Goal: Task Accomplishment & Management: Manage account settings

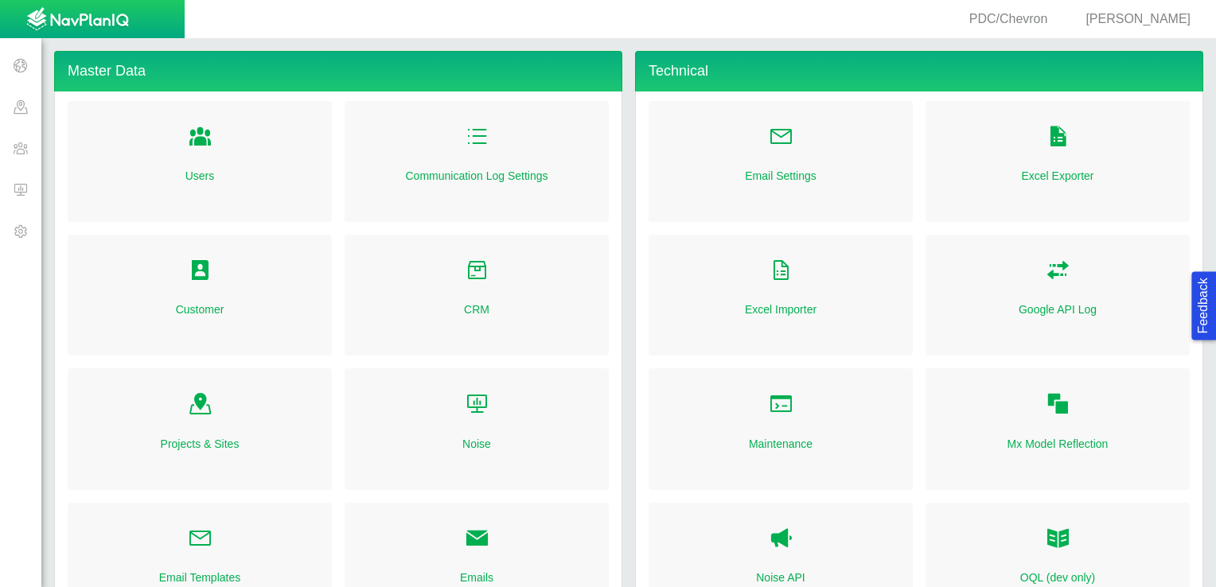
click at [25, 191] on span at bounding box center [20, 189] width 41 height 41
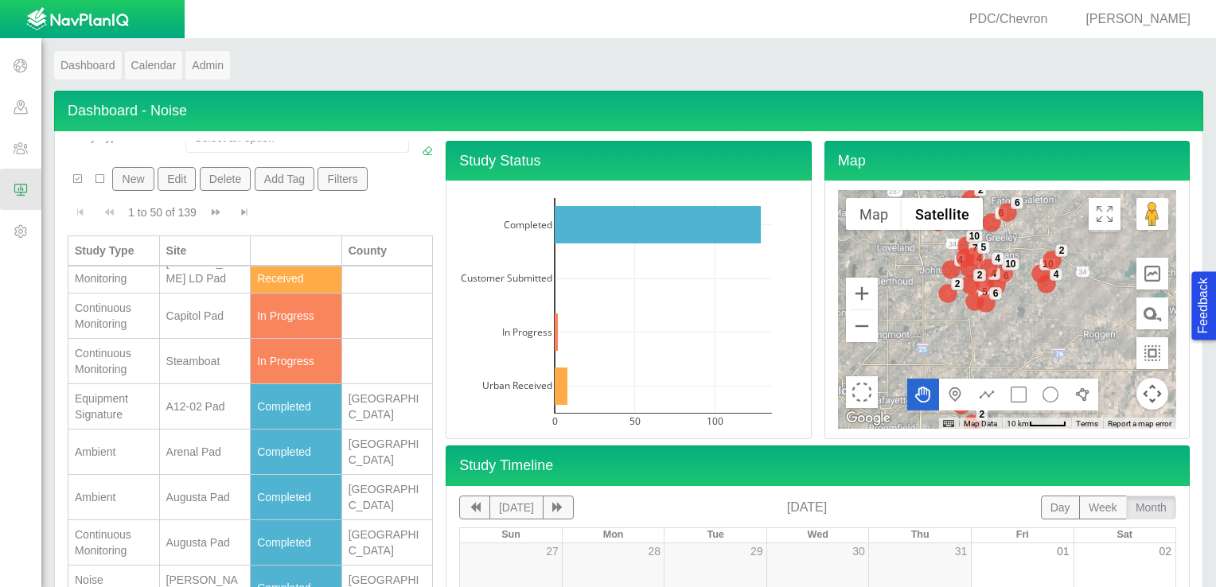
scroll to position [337, 0]
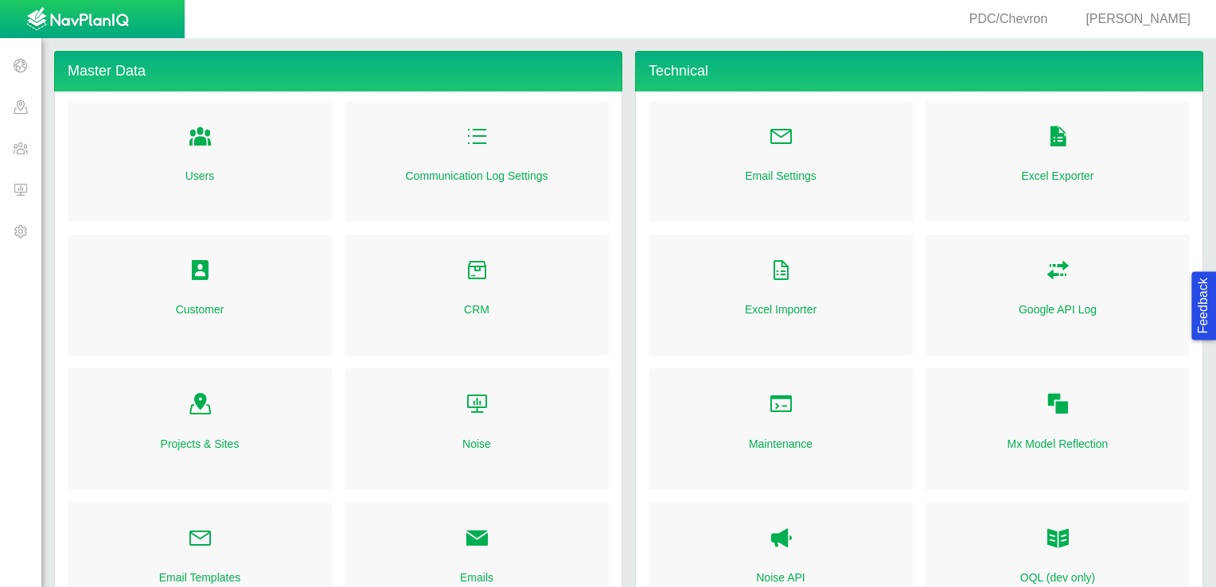
click at [18, 189] on span at bounding box center [20, 189] width 41 height 41
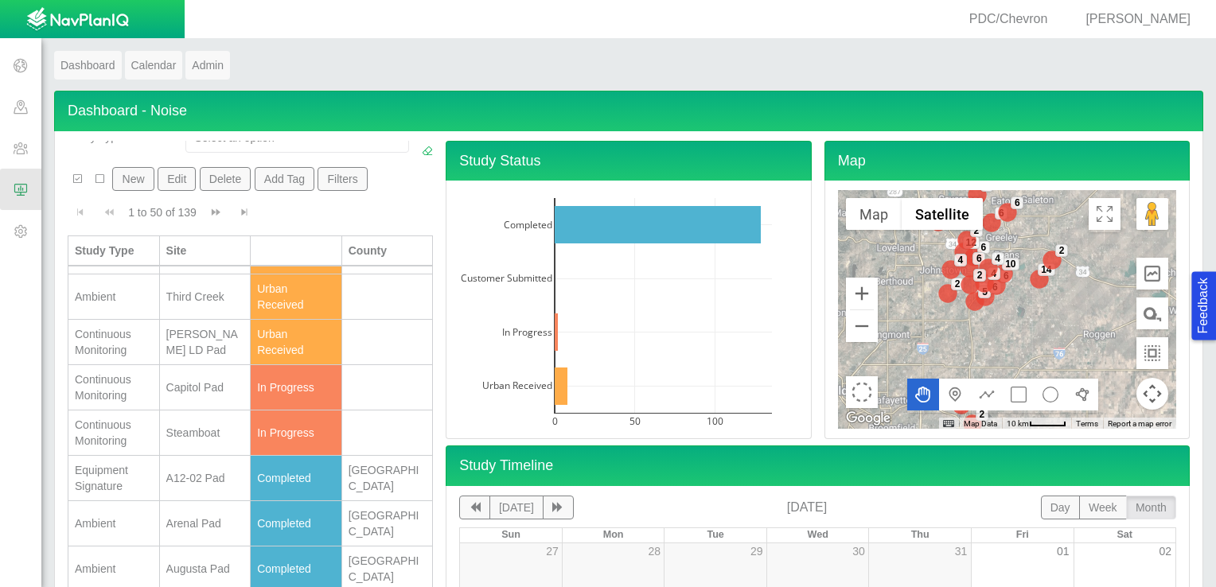
scroll to position [267, 0]
click at [166, 356] on div "[PERSON_NAME] LD Pad" at bounding box center [205, 340] width 78 height 32
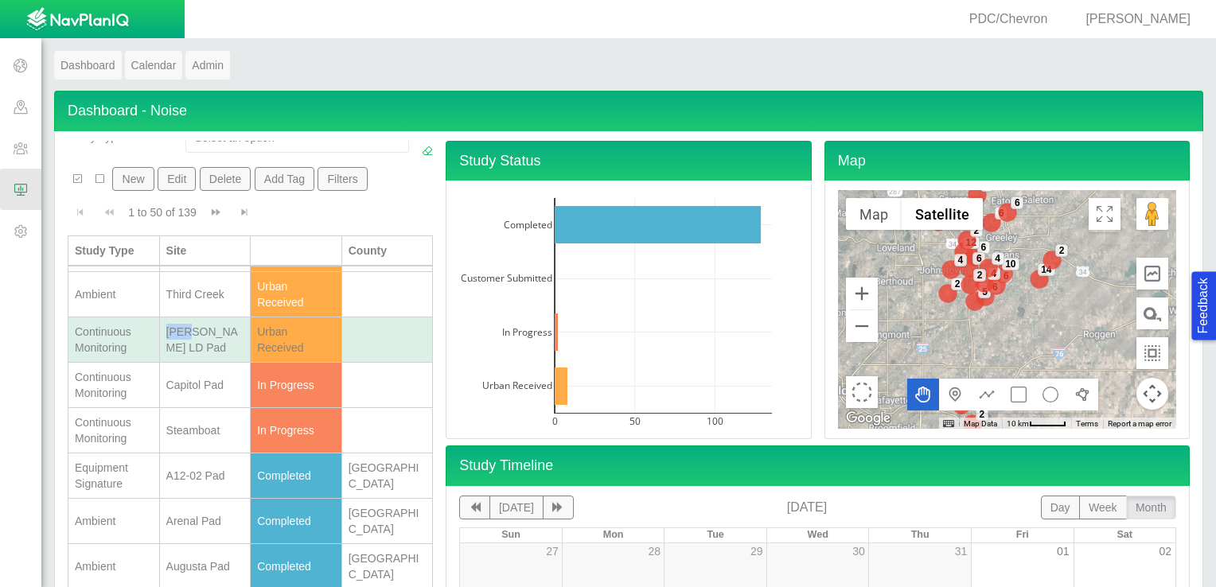
click at [166, 356] on div "[PERSON_NAME] LD Pad" at bounding box center [205, 340] width 78 height 32
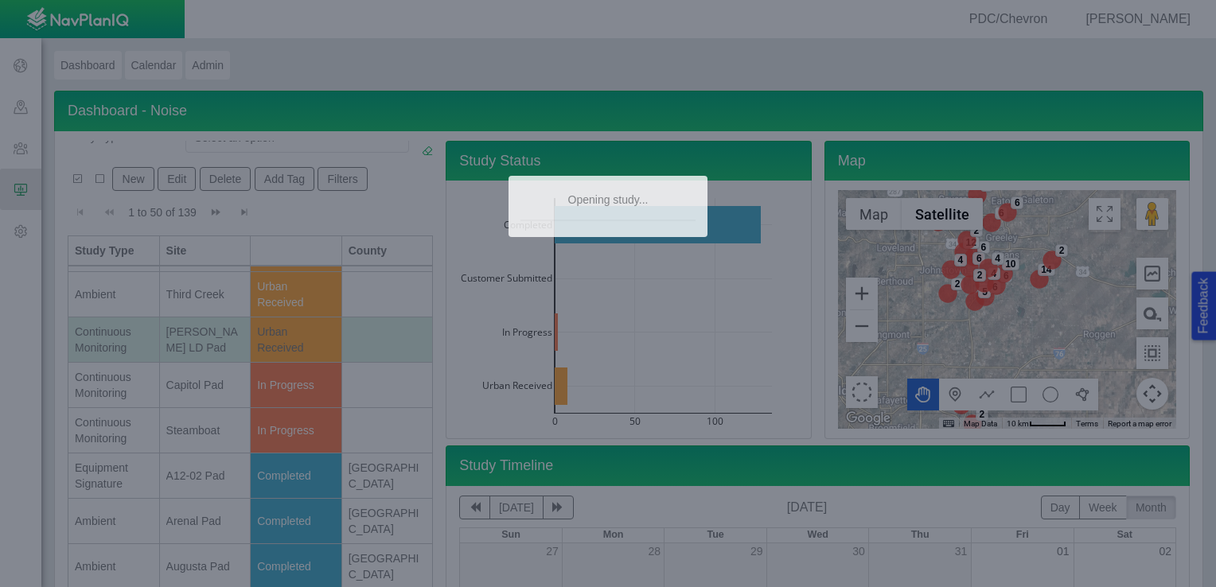
type textarea "x"
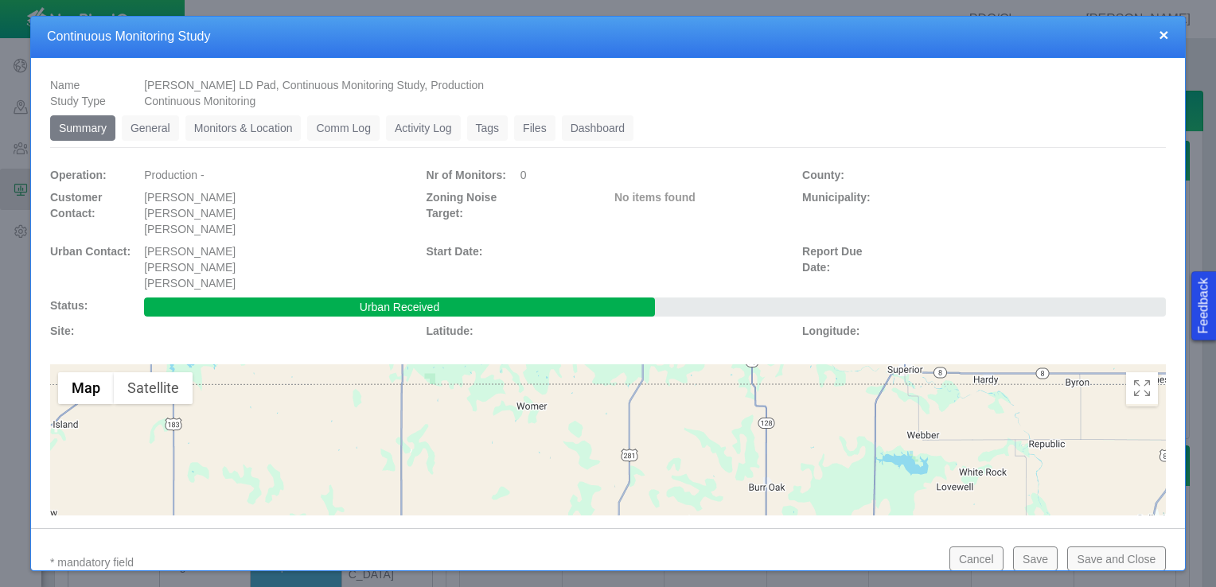
click at [147, 127] on link "General" at bounding box center [150, 127] width 57 height 25
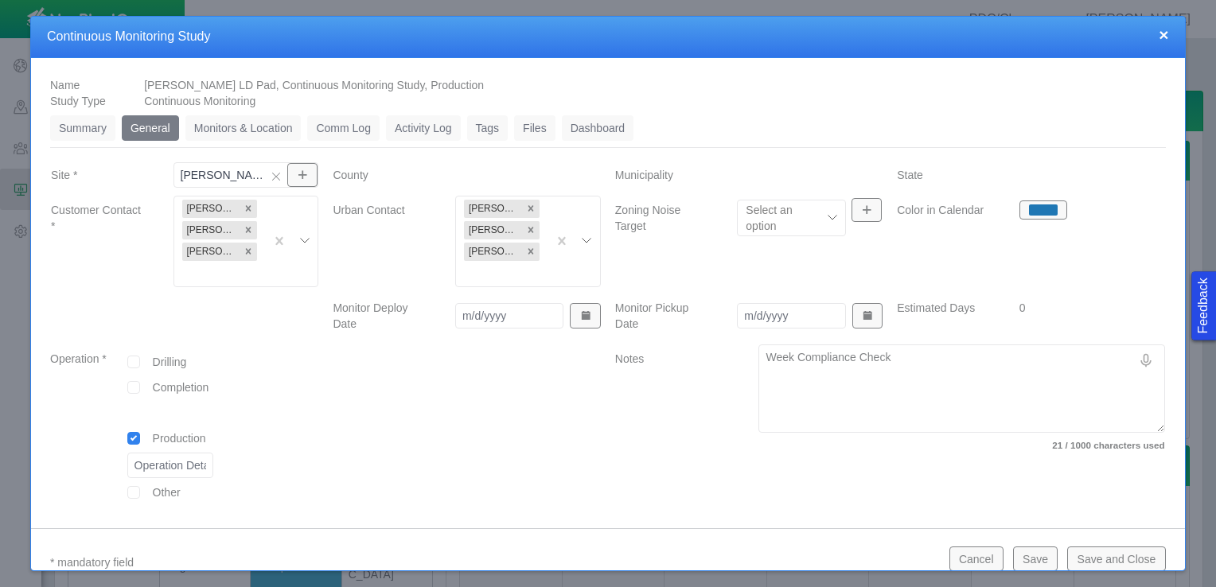
click at [239, 128] on link "Monitors & Location" at bounding box center [243, 127] width 116 height 25
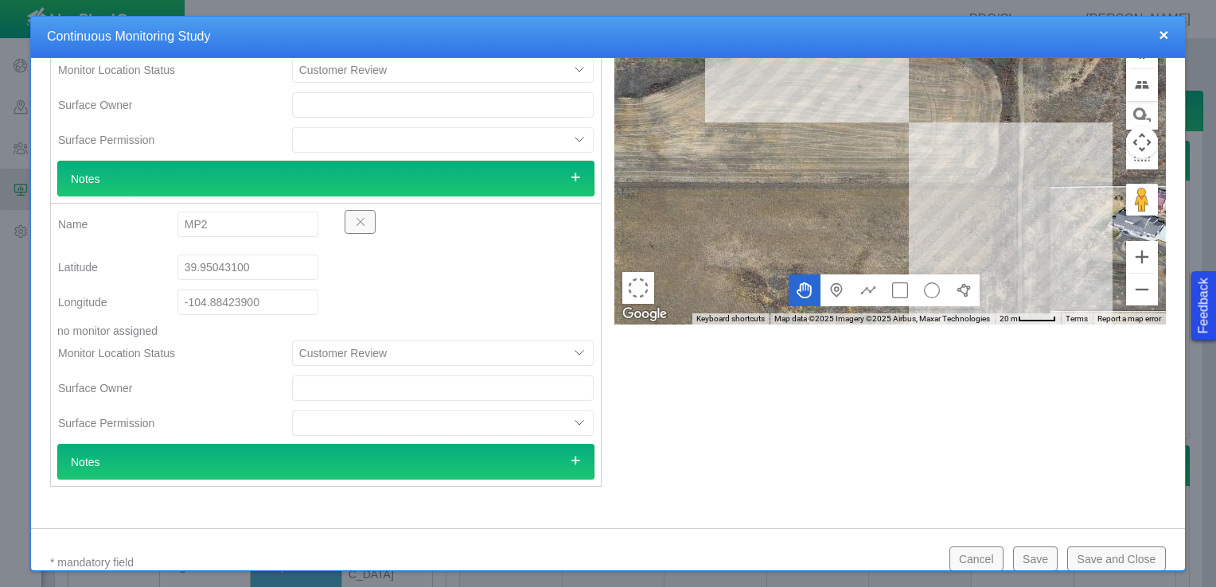
scroll to position [0, 0]
